Goal: Check status: Check status

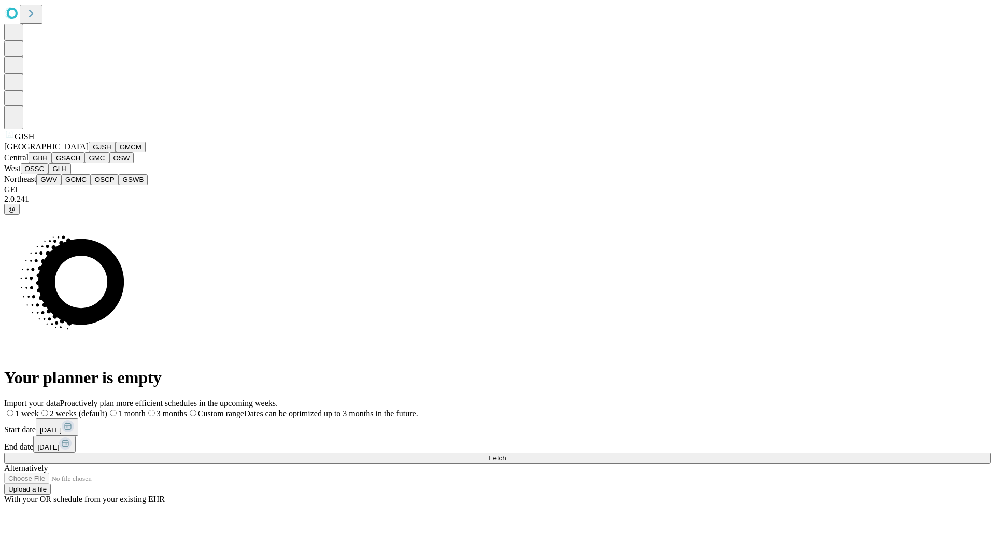
click at [89, 152] on button "GJSH" at bounding box center [102, 146] width 27 height 11
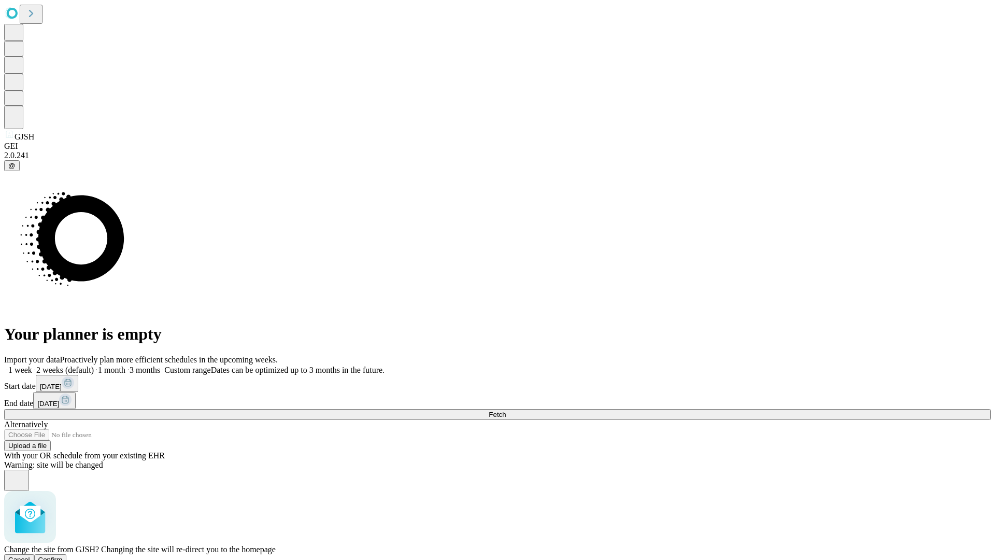
click at [63, 555] on span "Confirm" at bounding box center [50, 559] width 24 height 8
click at [32, 365] on label "1 week" at bounding box center [18, 369] width 28 height 9
click at [506, 410] on span "Fetch" at bounding box center [497, 414] width 17 height 8
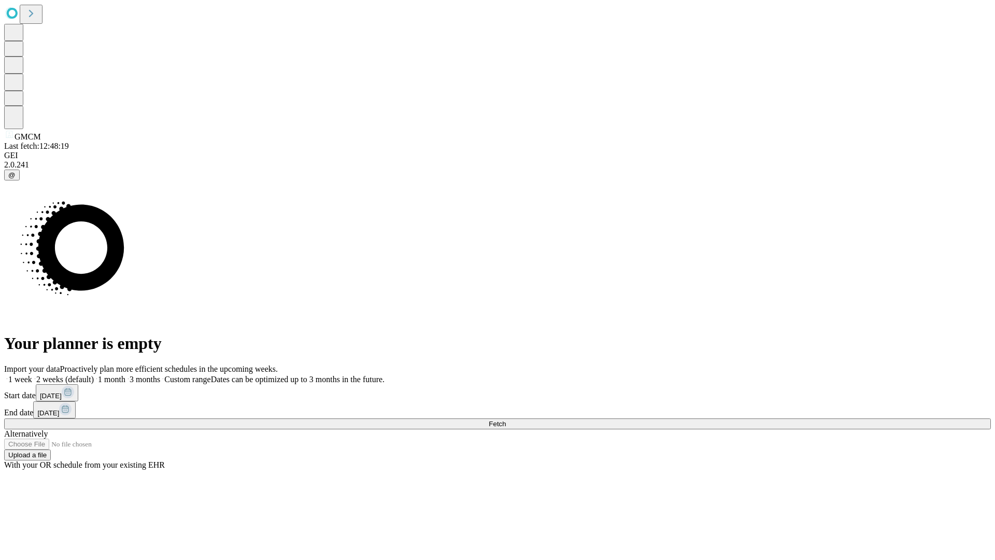
click at [506, 420] on span "Fetch" at bounding box center [497, 424] width 17 height 8
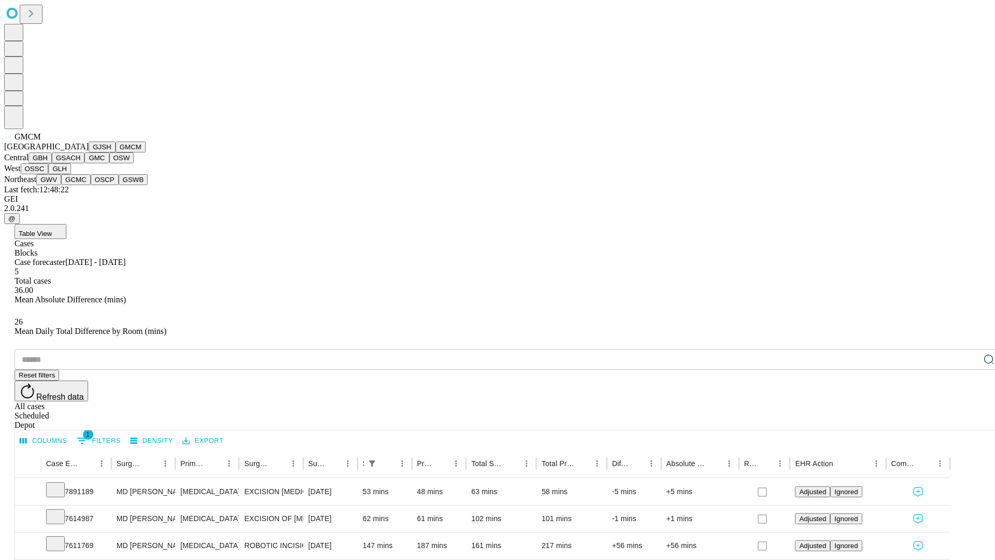
click at [52, 163] on button "GBH" at bounding box center [39, 157] width 23 height 11
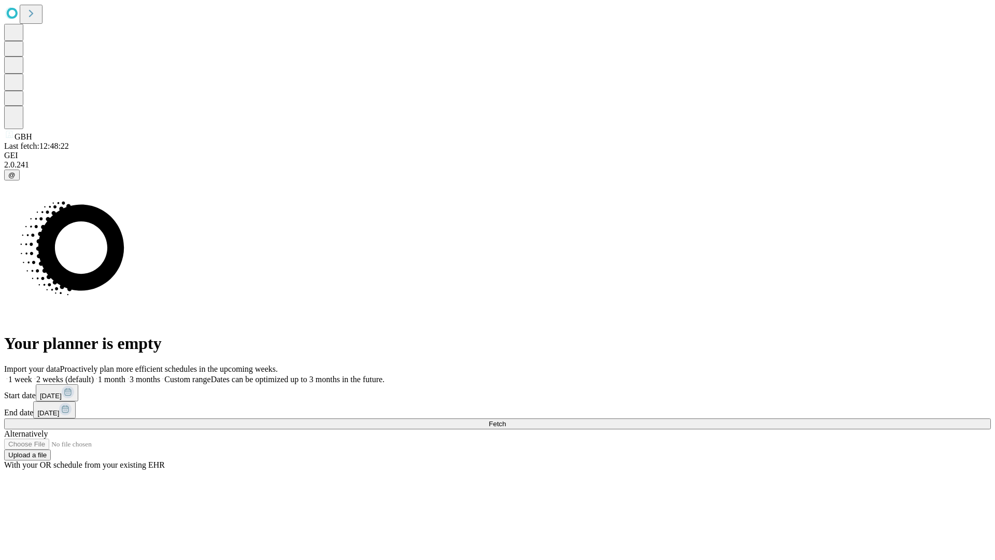
click at [32, 375] on label "1 week" at bounding box center [18, 379] width 28 height 9
click at [506, 420] on span "Fetch" at bounding box center [497, 424] width 17 height 8
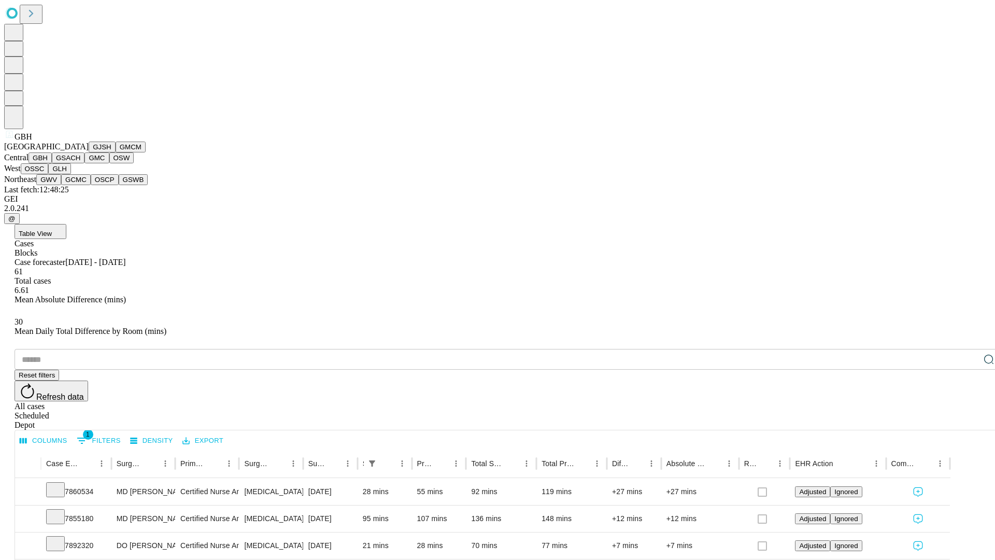
click at [80, 163] on button "GSACH" at bounding box center [68, 157] width 33 height 11
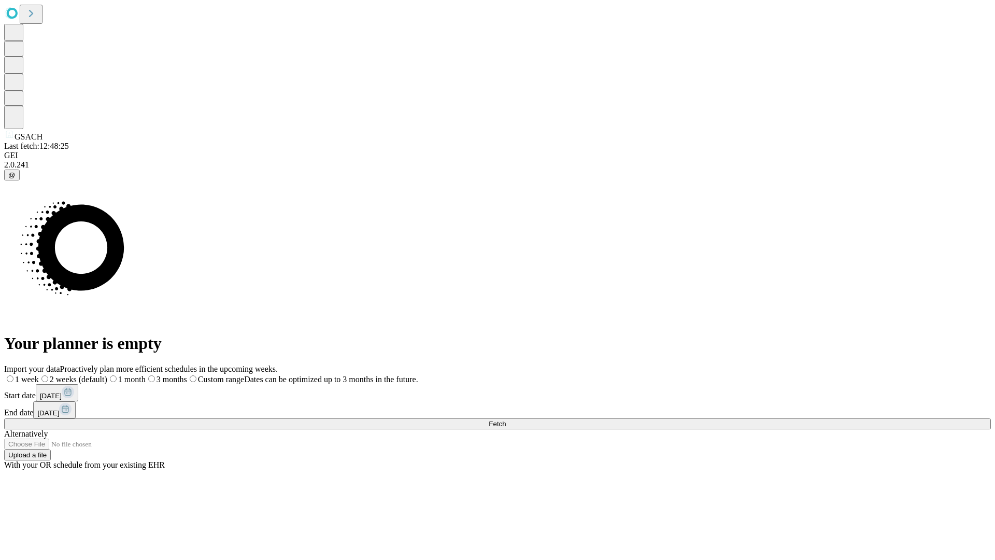
click at [39, 375] on label "1 week" at bounding box center [21, 379] width 35 height 9
click at [506, 420] on span "Fetch" at bounding box center [497, 424] width 17 height 8
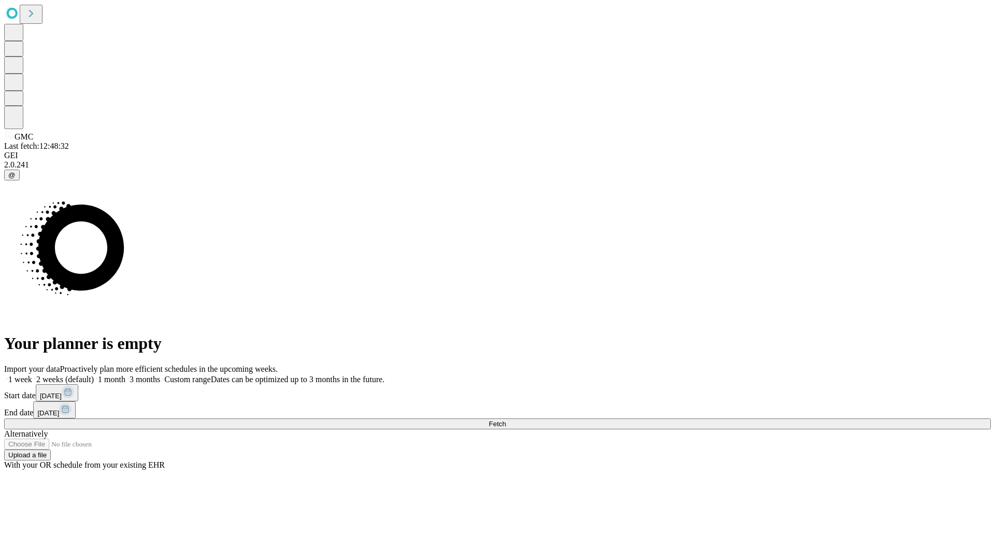
click at [32, 375] on label "1 week" at bounding box center [18, 379] width 28 height 9
click at [506, 420] on span "Fetch" at bounding box center [497, 424] width 17 height 8
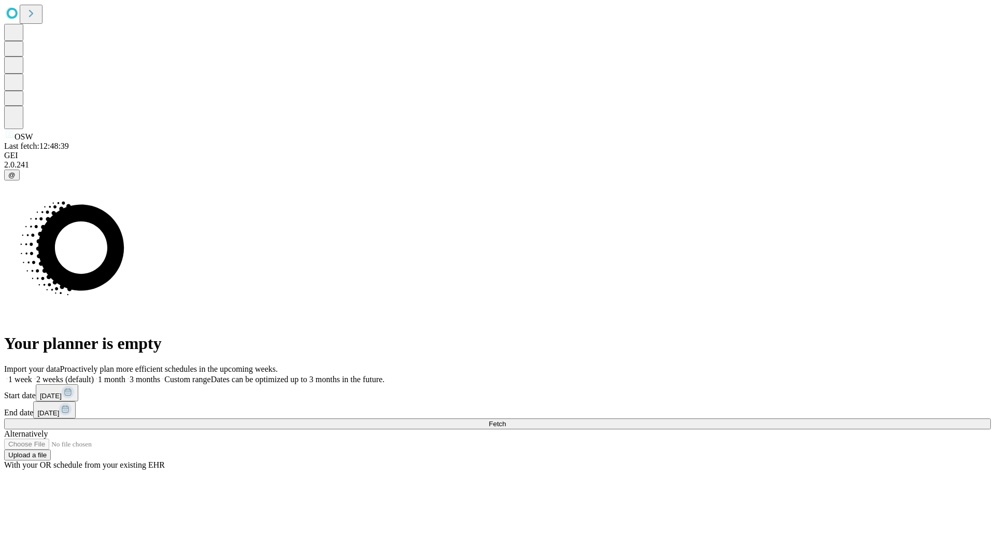
click at [506, 420] on span "Fetch" at bounding box center [497, 424] width 17 height 8
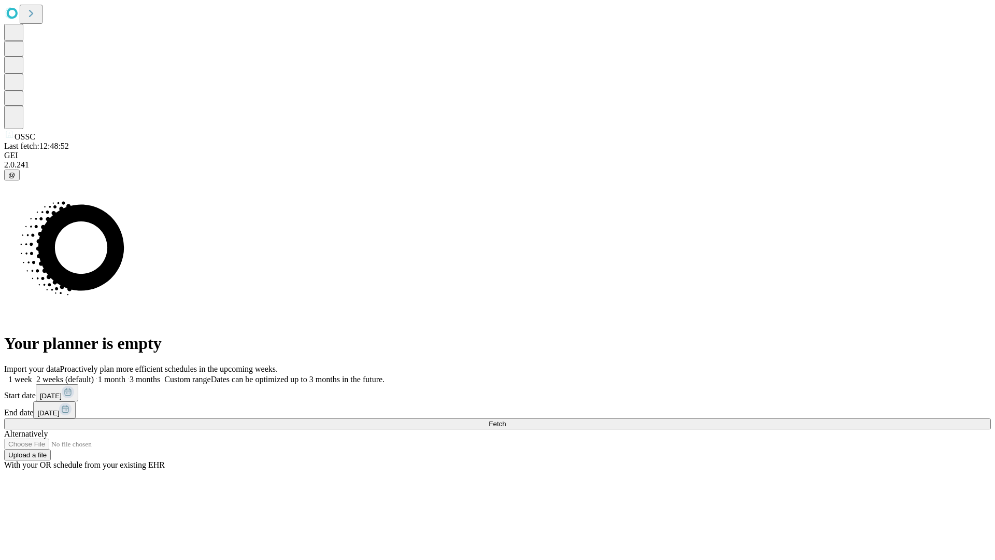
click at [506, 420] on span "Fetch" at bounding box center [497, 424] width 17 height 8
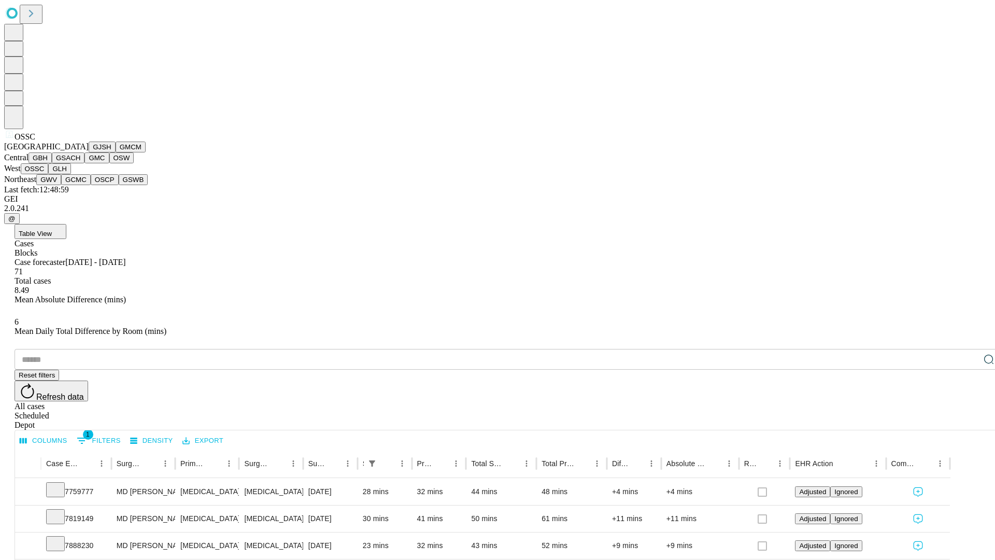
click at [70, 174] on button "GLH" at bounding box center [59, 168] width 22 height 11
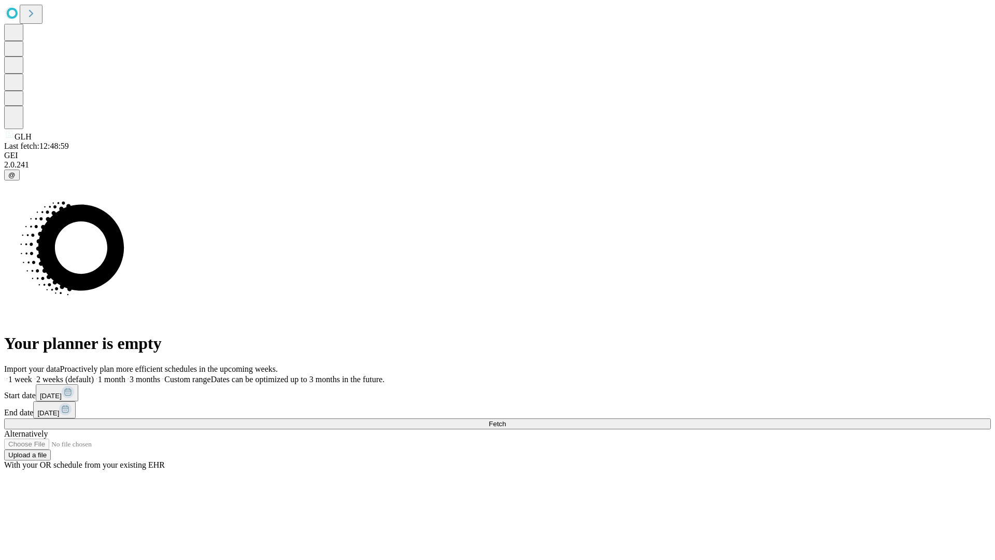
click at [32, 375] on label "1 week" at bounding box center [18, 379] width 28 height 9
click at [506, 420] on span "Fetch" at bounding box center [497, 424] width 17 height 8
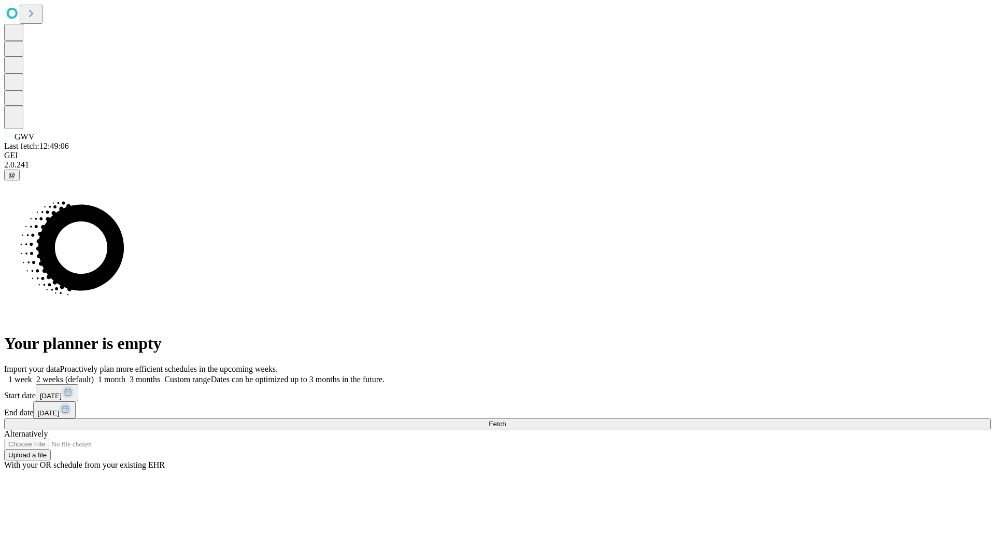
click at [32, 375] on label "1 week" at bounding box center [18, 379] width 28 height 9
click at [506, 420] on span "Fetch" at bounding box center [497, 424] width 17 height 8
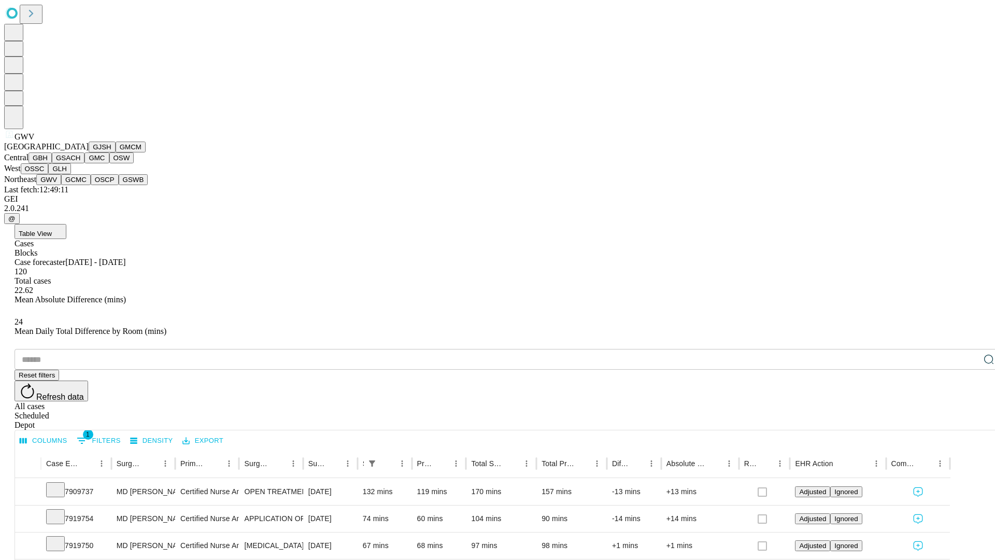
click at [80, 185] on button "GCMC" at bounding box center [76, 179] width 30 height 11
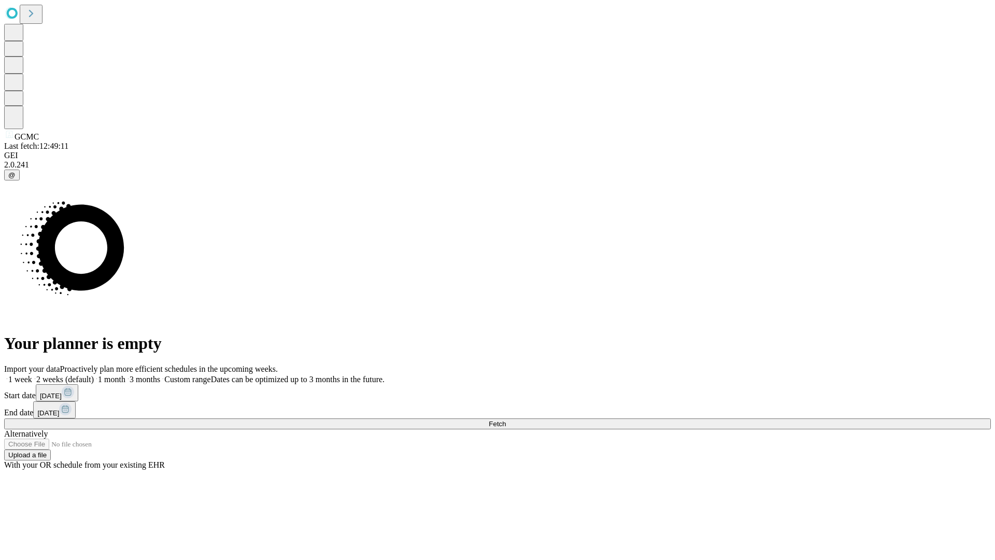
click at [32, 375] on label "1 week" at bounding box center [18, 379] width 28 height 9
click at [506, 420] on span "Fetch" at bounding box center [497, 424] width 17 height 8
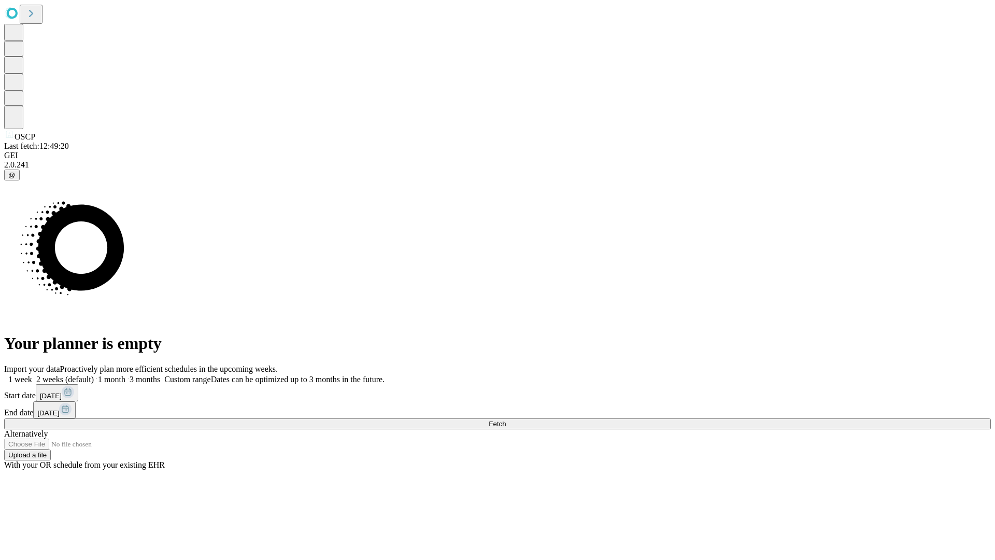
click at [32, 375] on label "1 week" at bounding box center [18, 379] width 28 height 9
click at [506, 420] on span "Fetch" at bounding box center [497, 424] width 17 height 8
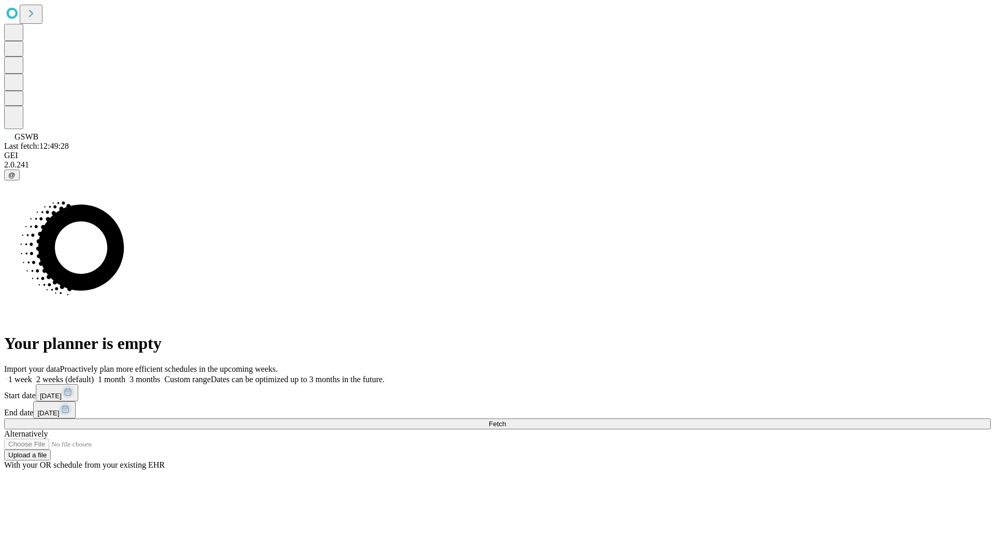
click at [32, 375] on label "1 week" at bounding box center [18, 379] width 28 height 9
click at [506, 420] on span "Fetch" at bounding box center [497, 424] width 17 height 8
